Goal: Transaction & Acquisition: Purchase product/service

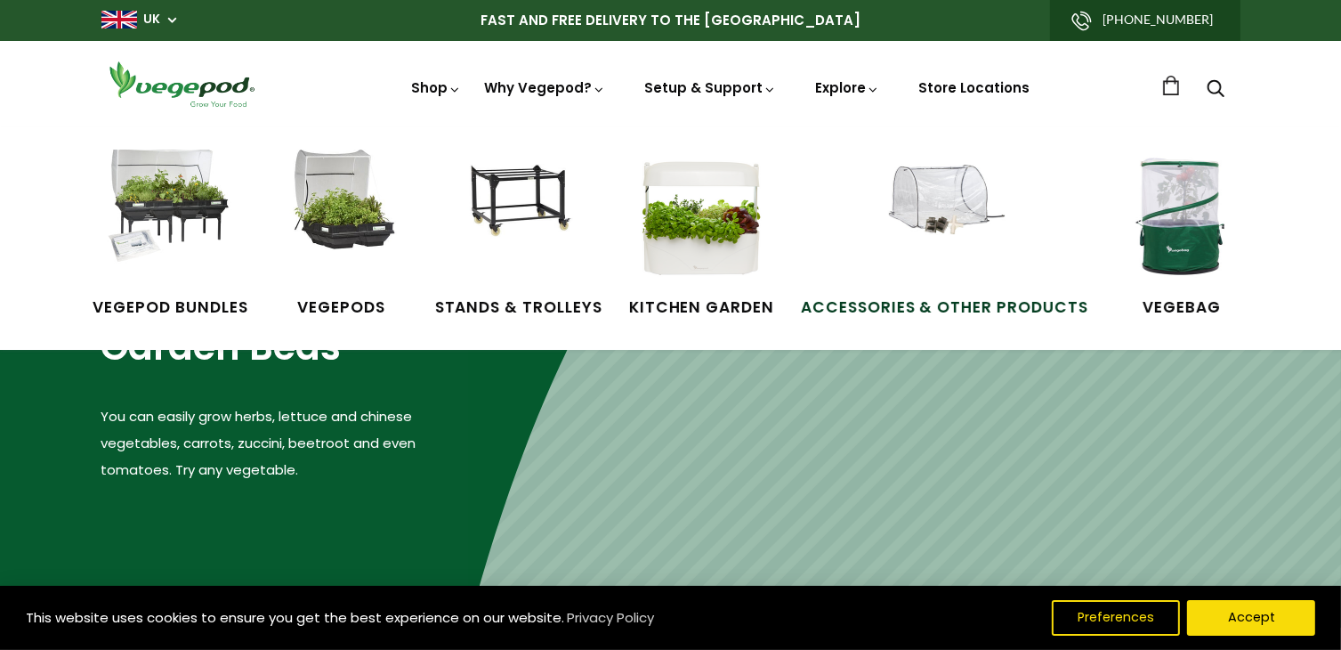
click at [961, 211] on img at bounding box center [943, 215] width 133 height 133
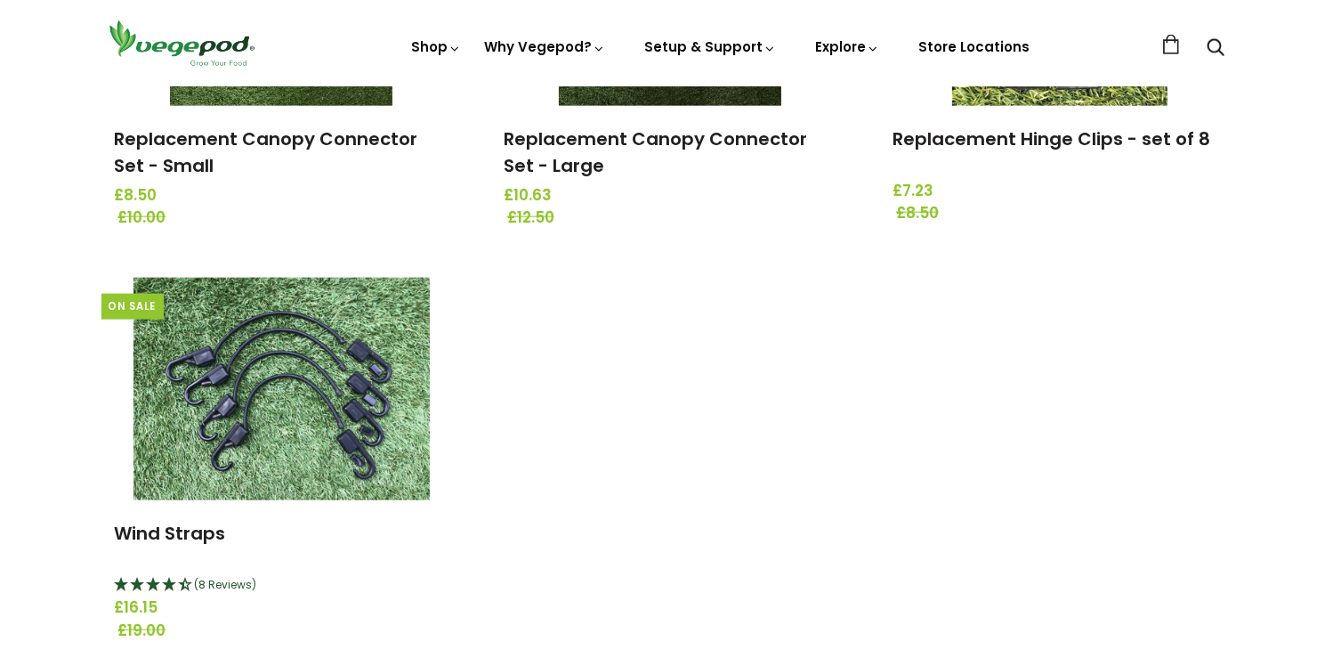
scroll to position [2225, 0]
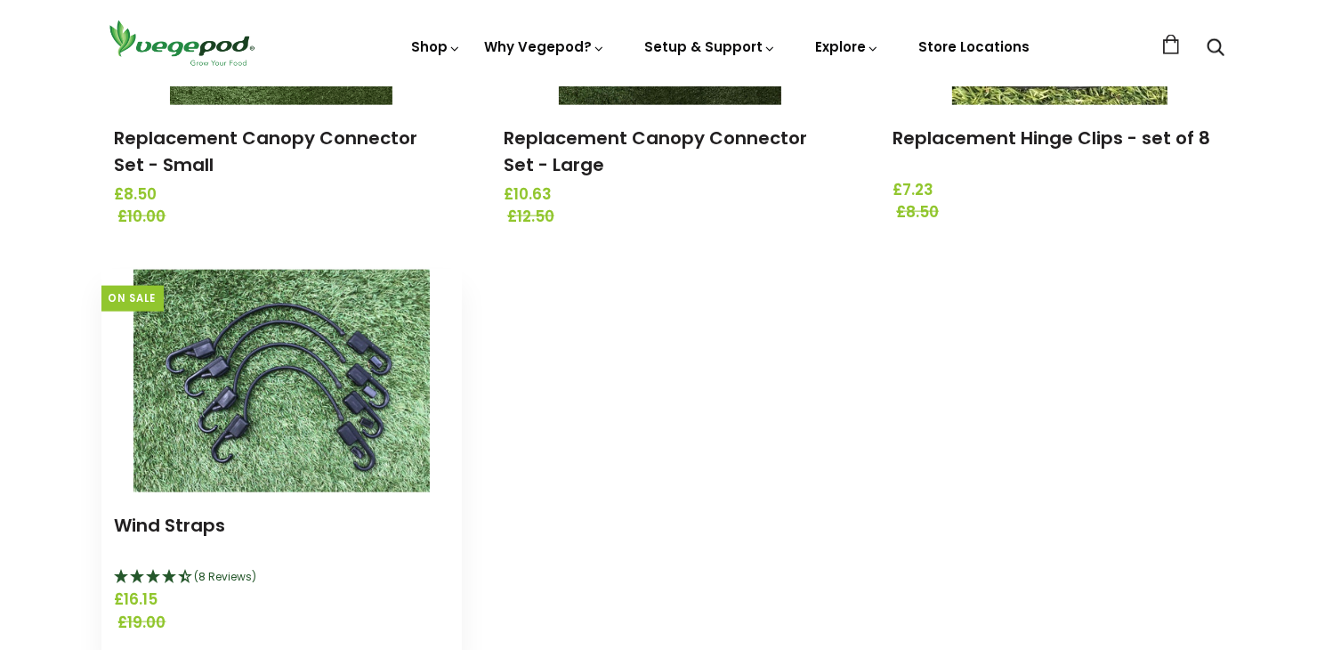
click at [292, 367] on img at bounding box center [281, 381] width 296 height 222
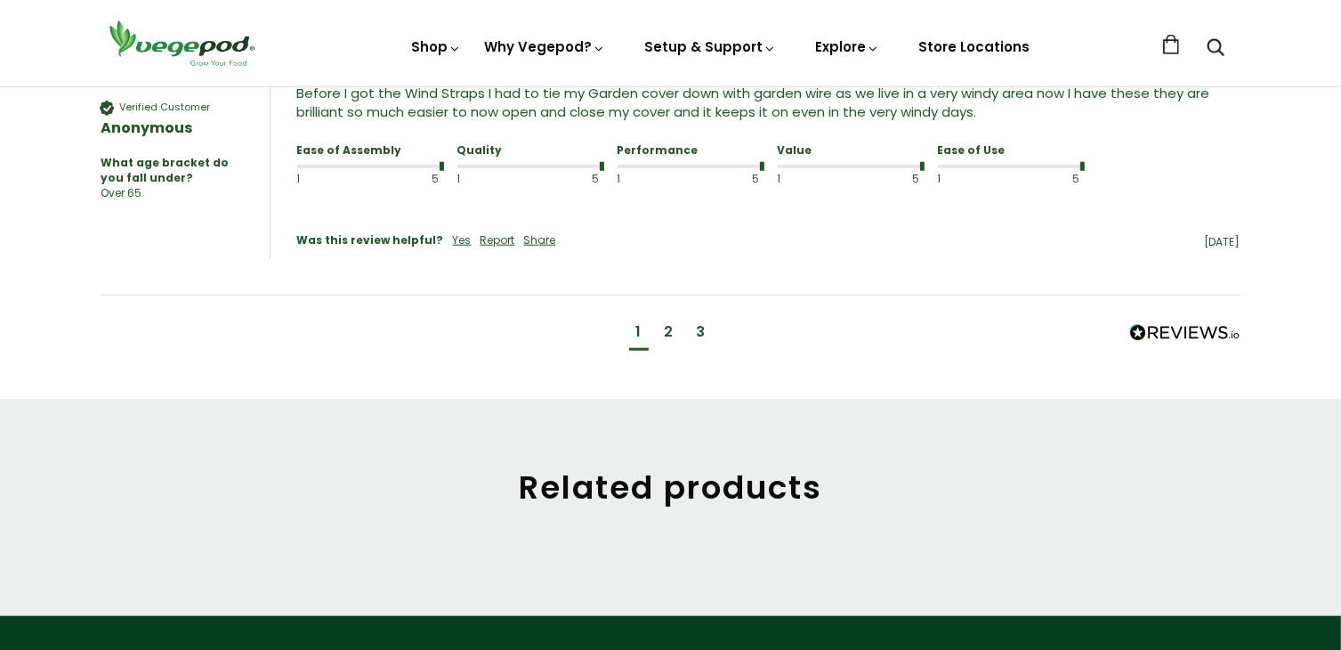
scroll to position [1780, 0]
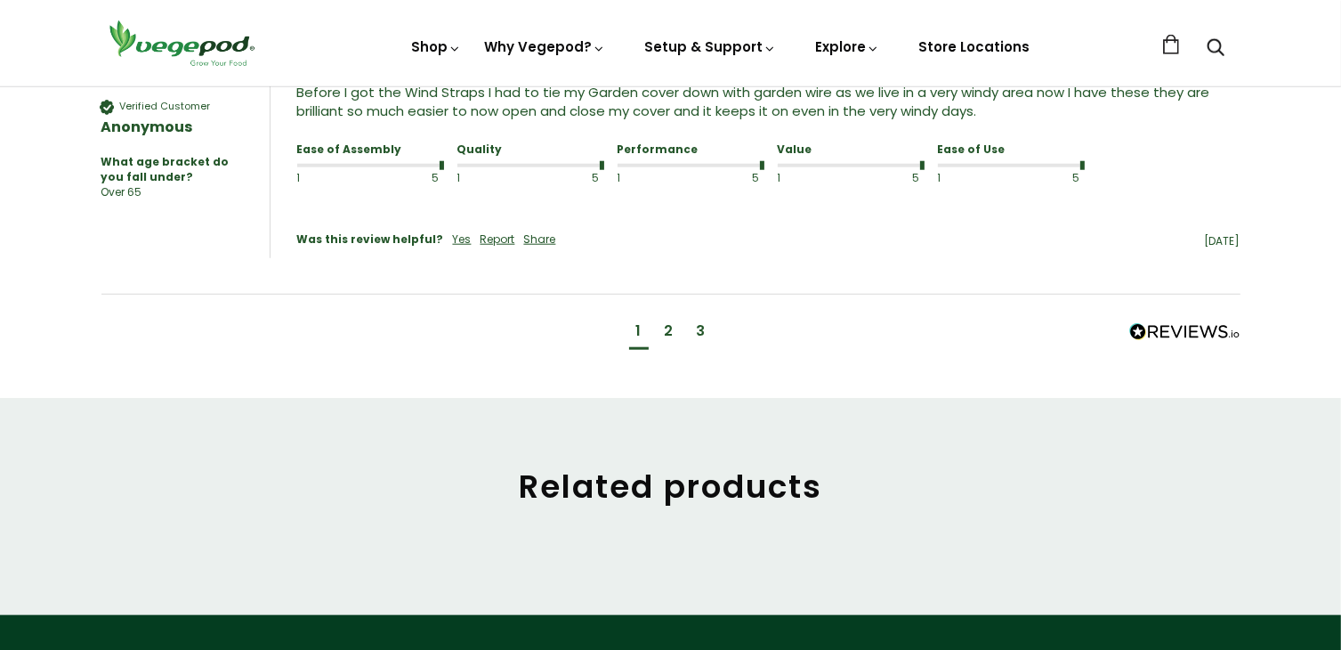
click at [674, 317] on div "2" at bounding box center [669, 333] width 23 height 33
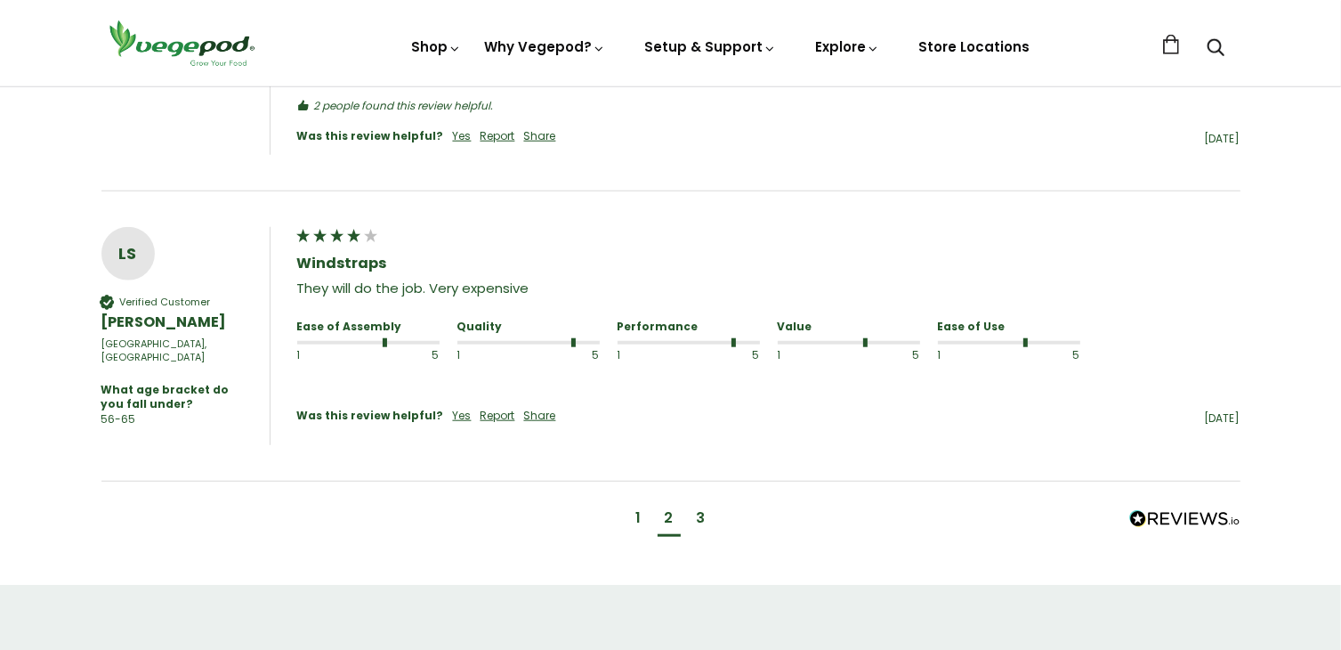
scroll to position [1730, 0]
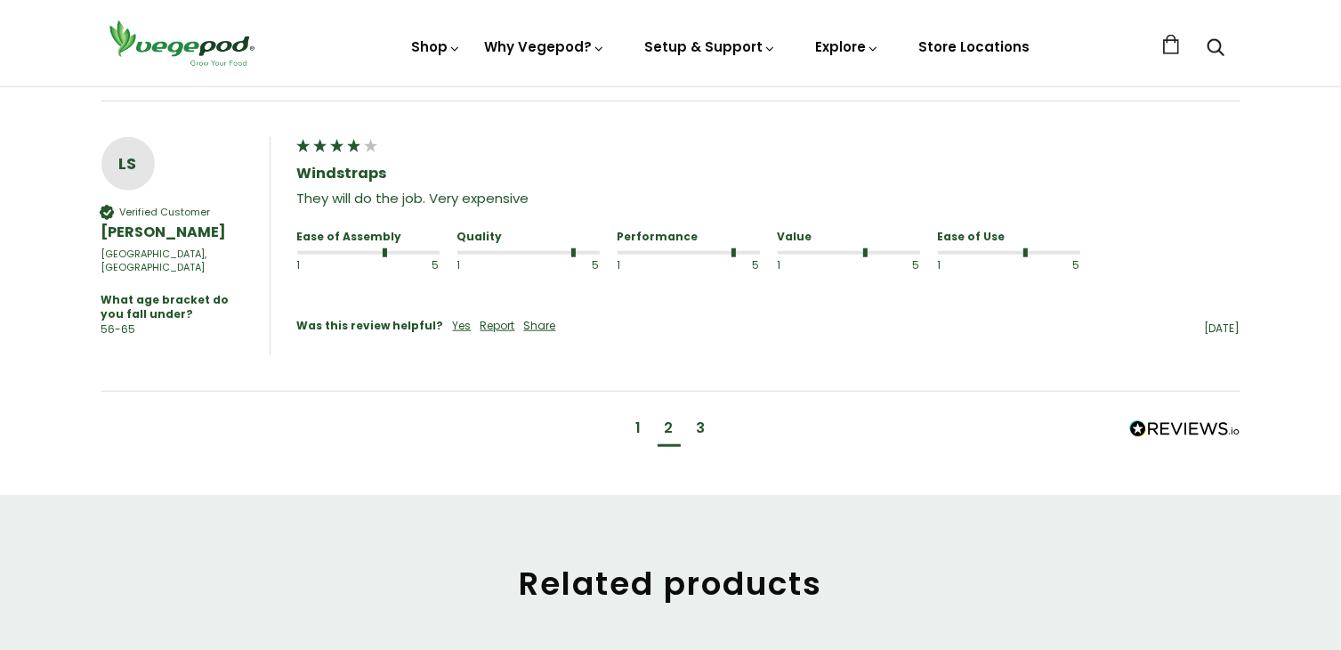
click at [698, 418] on div "3" at bounding box center [701, 428] width 9 height 20
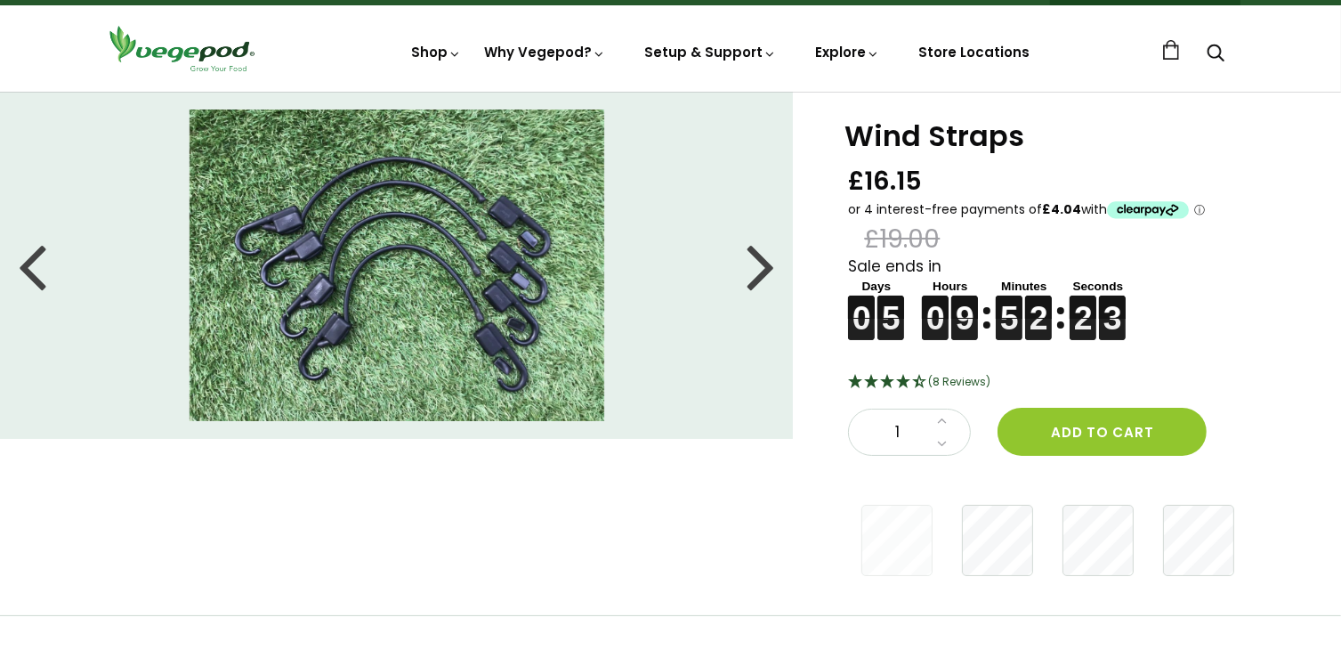
scroll to position [0, 0]
